Goal: Use online tool/utility: Utilize a website feature to perform a specific function

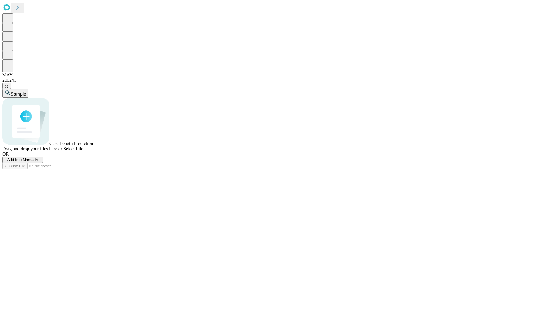
click at [83, 151] on span "Select File" at bounding box center [73, 148] width 20 height 5
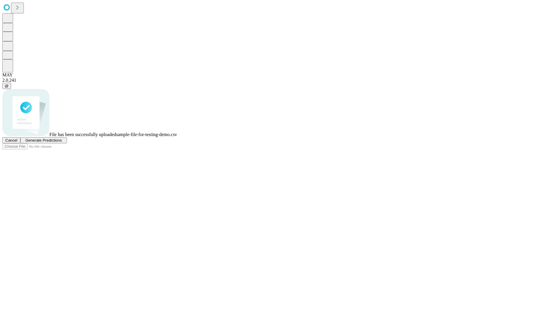
click at [62, 142] on span "Generate Predictions" at bounding box center [43, 140] width 36 height 4
